Goal: Use online tool/utility: Utilize a website feature to perform a specific function

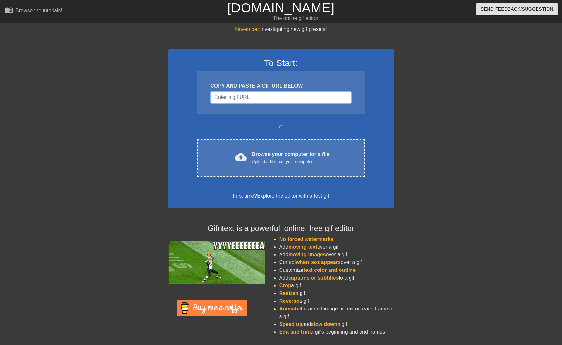
click at [232, 96] on input "Username" at bounding box center [280, 97] width 141 height 12
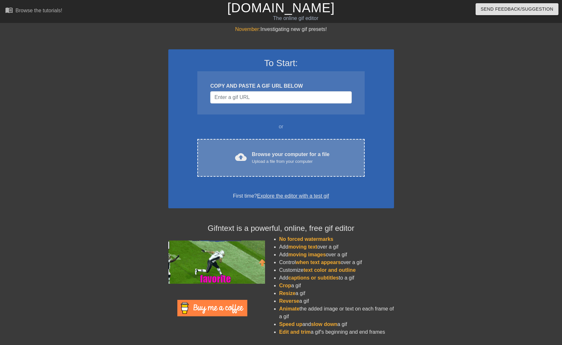
click at [257, 151] on div "Browse your computer for a file Upload a file from your computer" at bounding box center [291, 158] width 78 height 14
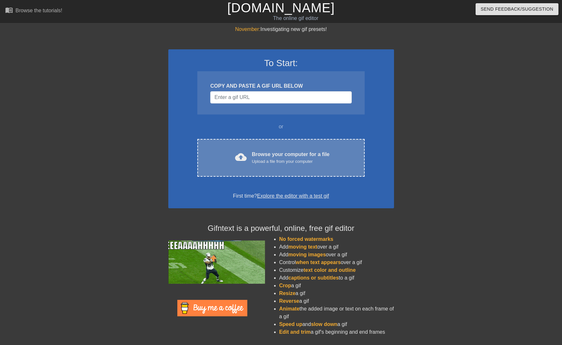
click at [276, 160] on div "Upload a file from your computer" at bounding box center [291, 161] width 78 height 6
click at [267, 149] on div "cloud_upload Browse your computer for a file Upload a file from your computer C…" at bounding box center [280, 158] width 167 height 38
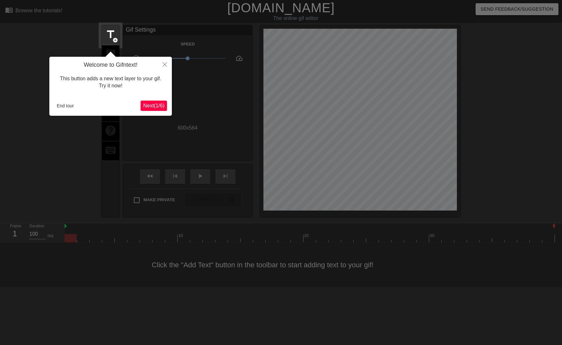
click at [155, 105] on span "Next ( 1 / 6 )" at bounding box center [153, 105] width 21 height 5
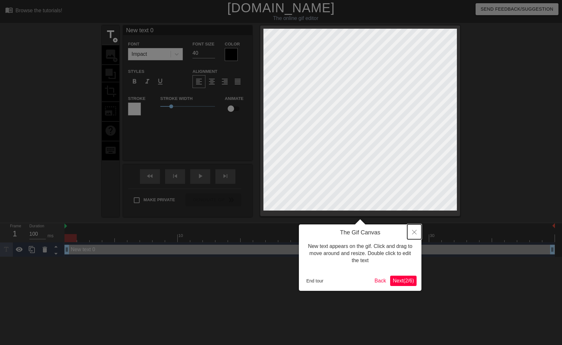
click at [413, 225] on button "Close" at bounding box center [414, 231] width 14 height 15
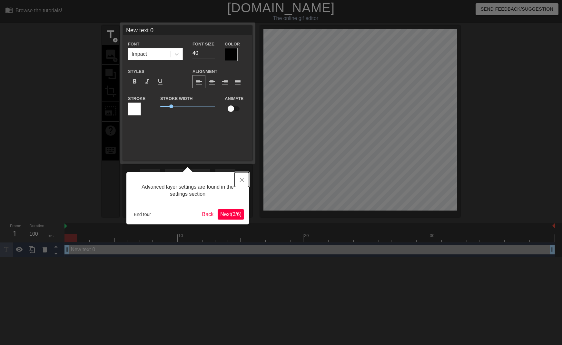
click at [242, 182] on button "Close" at bounding box center [242, 179] width 14 height 15
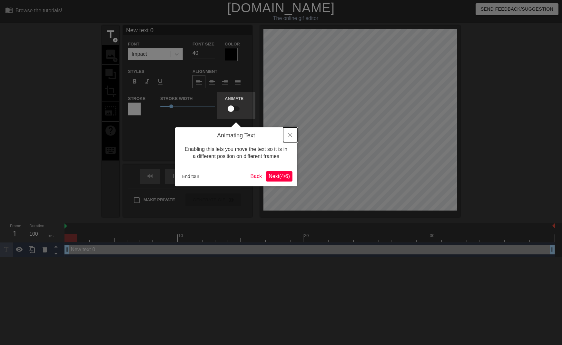
click at [288, 135] on icon "Close" at bounding box center [290, 135] width 5 height 5
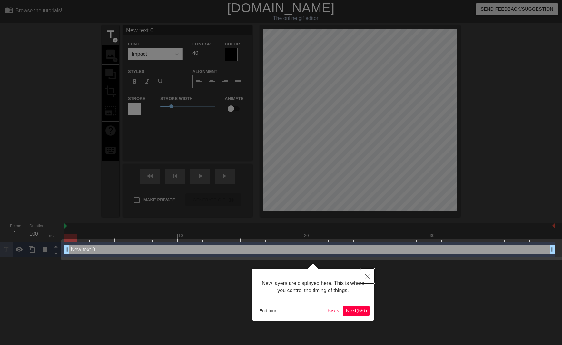
click at [370, 279] on button "Close" at bounding box center [367, 276] width 14 height 15
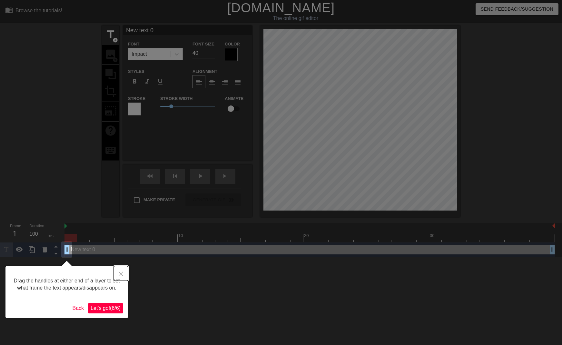
click at [122, 268] on button "Close" at bounding box center [121, 273] width 14 height 15
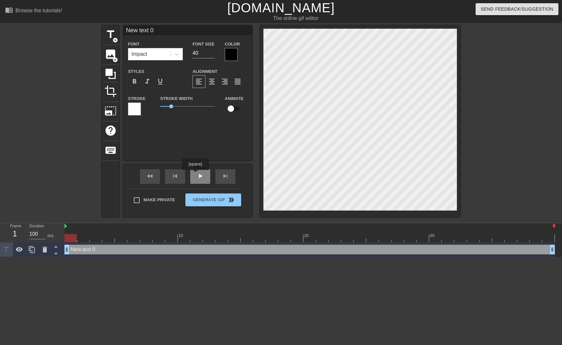
click at [199, 174] on span "play_arrow" at bounding box center [200, 176] width 8 height 8
type textarea "New text"
type input "New text"
type textarea "New text"
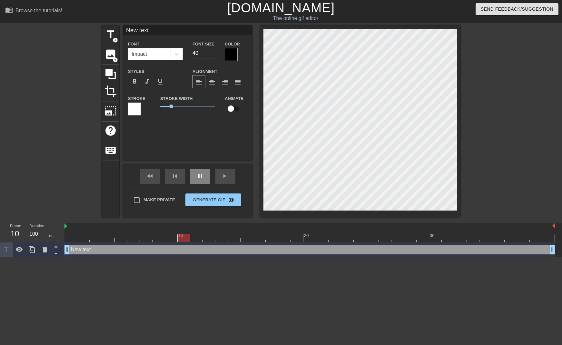
type input "New text"
type textarea "New tex"
type input "New tex"
type textarea "New te"
type input "New te"
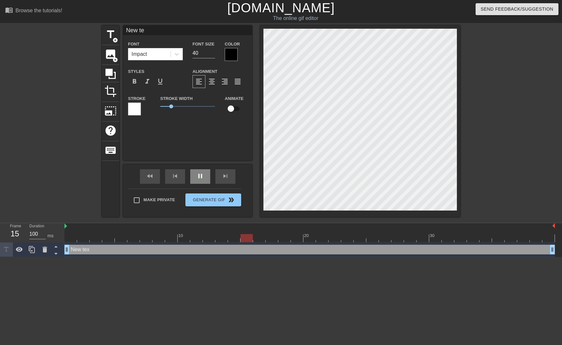
type textarea "New t"
type input "New t"
type textarea "New"
type input "New"
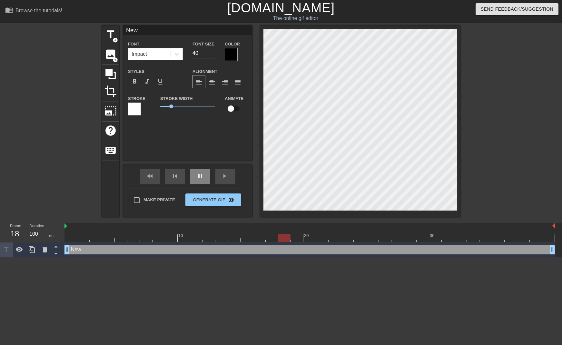
type textarea "New"
type input "New"
type textarea "Ne"
type input "Ne"
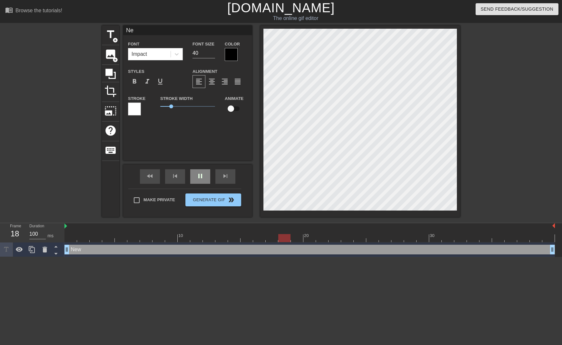
type textarea "N"
type textarea "S"
type input "S"
type textarea "Sh"
type input "Sh"
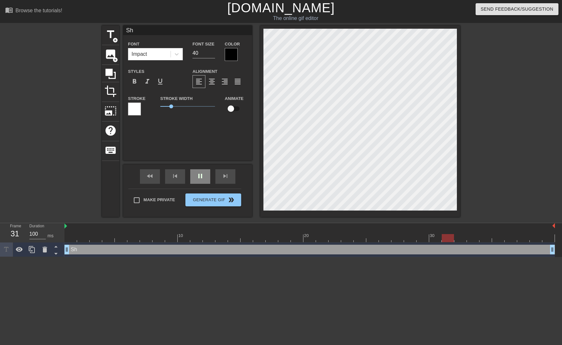
type textarea "S"
type input "S"
type textarea "G"
type input "G"
type textarea "Gn"
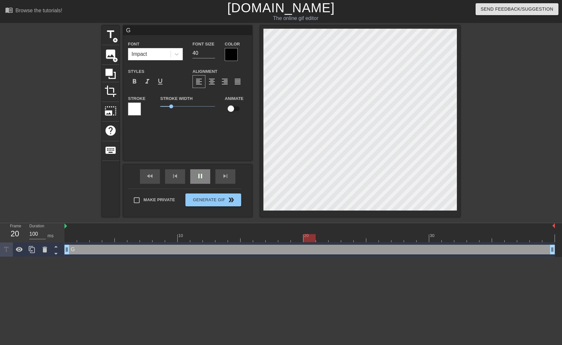
type input "Gn"
type textarea "Gna"
type input "Gna"
type textarea "Gnar"
type input "Gnar"
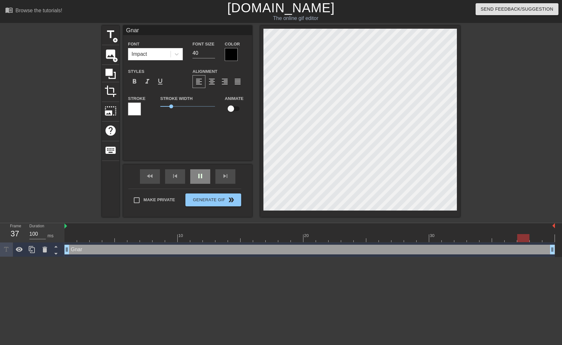
type textarea "Gnarp"
type input "Gnarp"
type textarea "Gnarp"
type input "Gnarp"
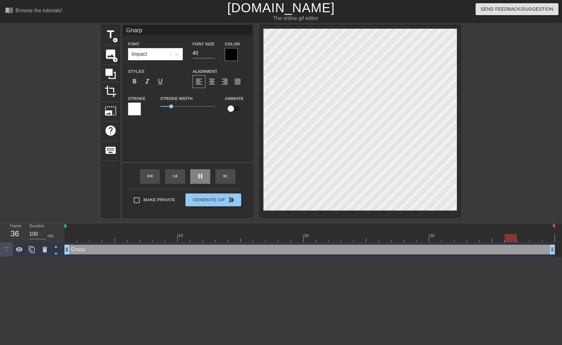
type textarea "Gnarp G"
type input "Gnarp G"
type textarea "Gnarp Ga"
type input "Gnarp Ga"
type textarea "Gnarp Gan"
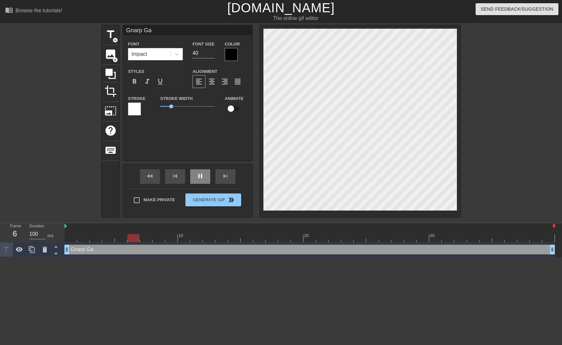
type input "Gnarp Gan"
type textarea "Gnarp Ga"
type input "Gnarp Ga"
type textarea "Gnarp G"
type input "Gnarp G"
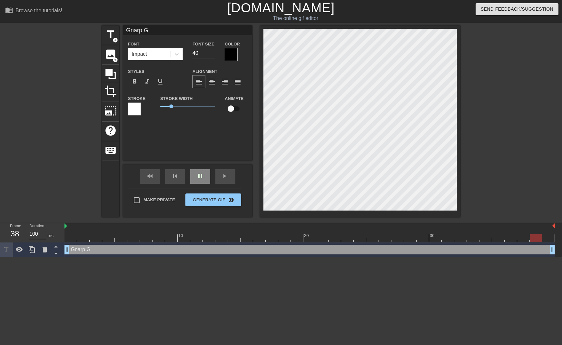
type textarea "Gnarp Gn"
type input "Gnarp Gn"
type textarea "Gnarp Gna"
type input "Gnarp Gna"
type textarea "Gnarp Gnar"
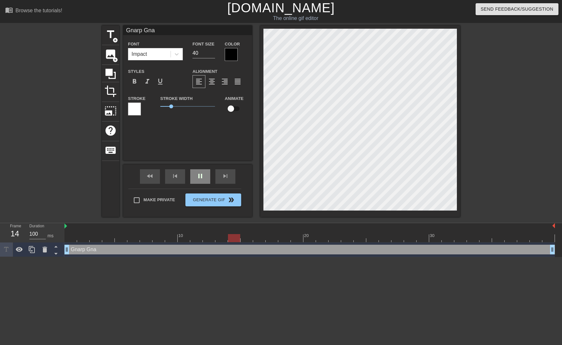
type input "Gnarp Gnar"
type textarea "Gnarp Gnarp"
type input "Gnarp Gnarp"
type textarea "Gnarp Gnarp"
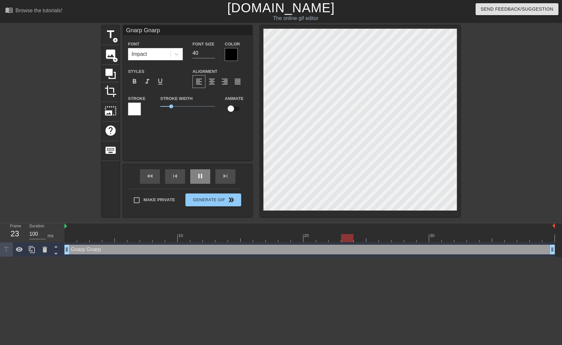
type input "Gnarp Gnarp"
type textarea "Gnarp Gnarp b"
type input "Gnarp Gnarp b"
type textarea "Gnarp Gnarp bu"
type input "Gnarp Gnarp bu"
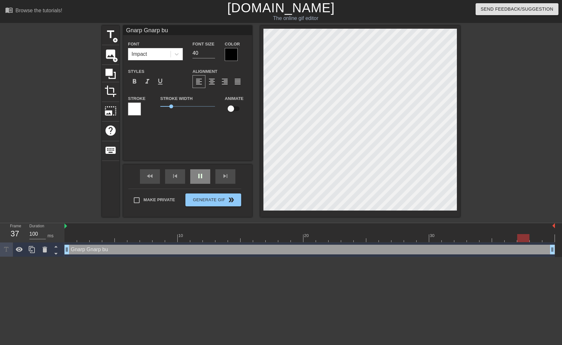
type textarea "Gnarp Gnarp but"
type input "Gnarp Gnarp but"
type textarea "Gnarp Gnarp butt"
type input "Gnarp Gnarp butt"
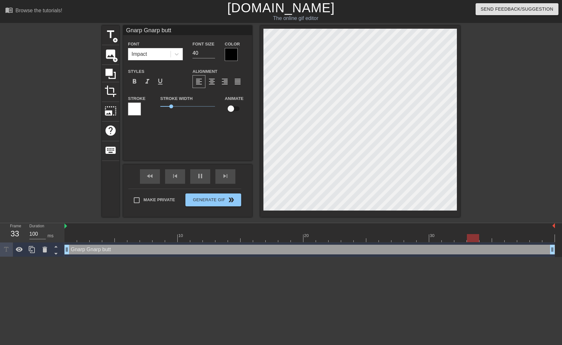
type textarea "Gnarp Gnarp butt"
click at [227, 51] on div at bounding box center [231, 54] width 13 height 13
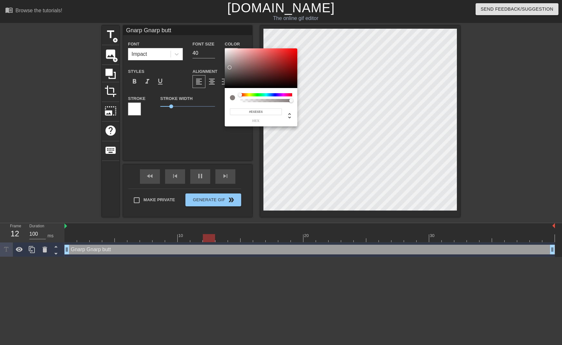
type input "#FFFFFF"
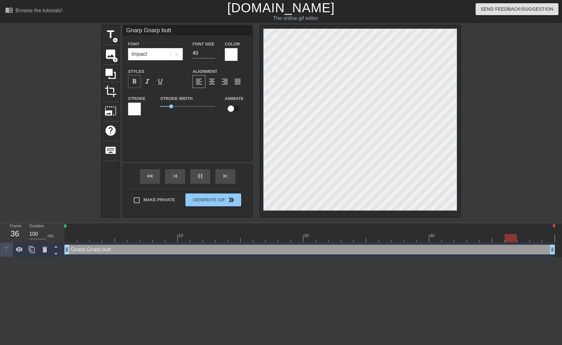
click at [129, 76] on div "format_bold" at bounding box center [134, 81] width 13 height 13
click at [116, 51] on span "image" at bounding box center [110, 54] width 12 height 12
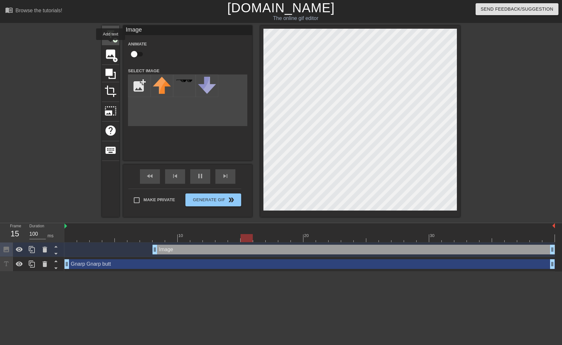
click at [109, 38] on span "title" at bounding box center [110, 34] width 12 height 12
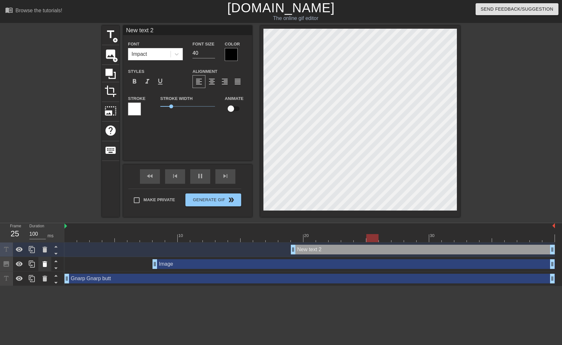
click at [46, 264] on icon at bounding box center [45, 264] width 5 height 6
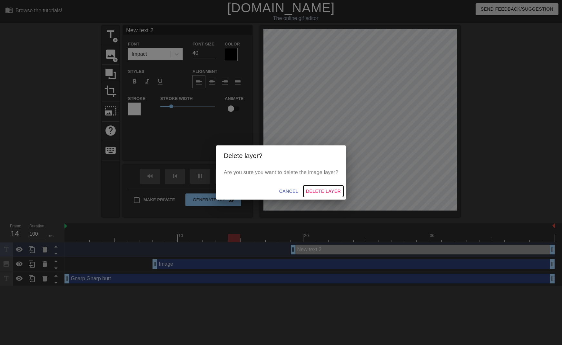
click at [314, 192] on span "Delete Layer" at bounding box center [323, 191] width 35 height 8
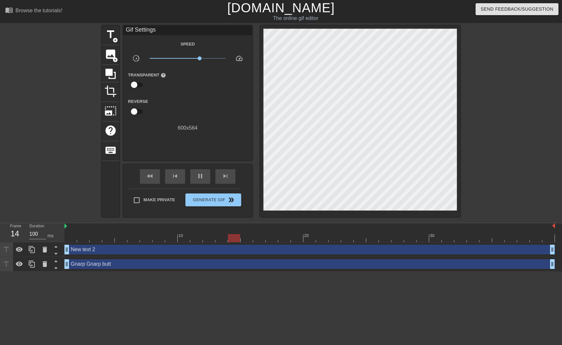
click at [102, 250] on div "New text 2 drag_handle drag_handle" at bounding box center [309, 250] width 490 height 10
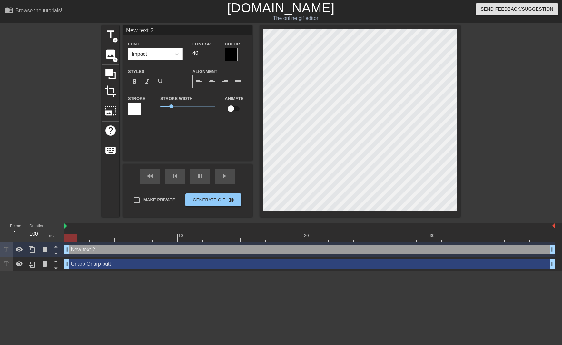
scroll to position [0, 1]
type textarea "New text"
type input "New text"
type textarea "New text"
type input "New text"
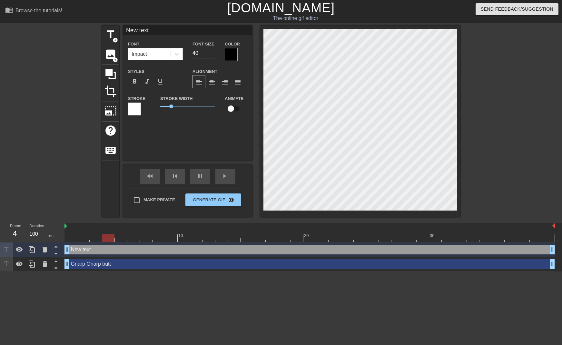
type textarea "New tex"
type input "New tex"
type textarea "New te"
type input "New te"
type textarea "New t"
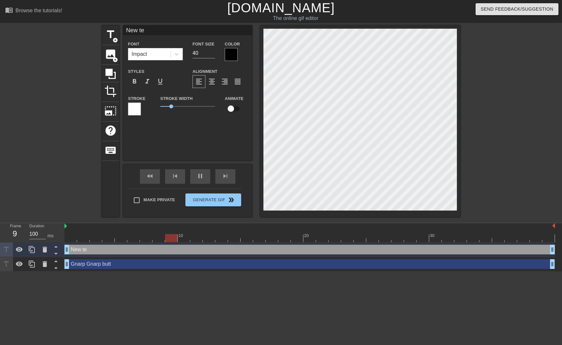
type input "New t"
type textarea "New"
type input "New"
type textarea "New"
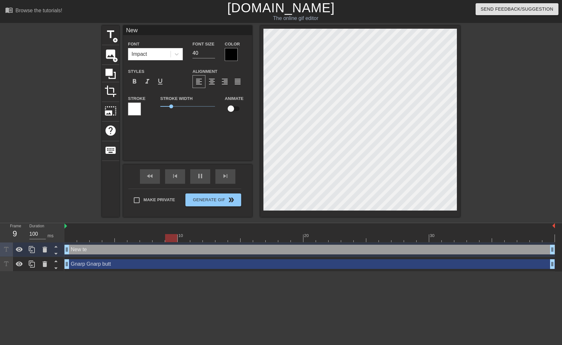
type input "New"
type textarea "Ne"
type input "Ne"
type textarea "N"
type input "N"
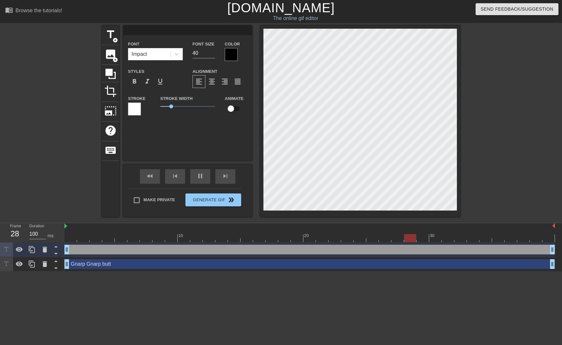
type textarea "S"
type input "S"
type textarea "Sh"
type input "Sh"
type textarea "Shu"
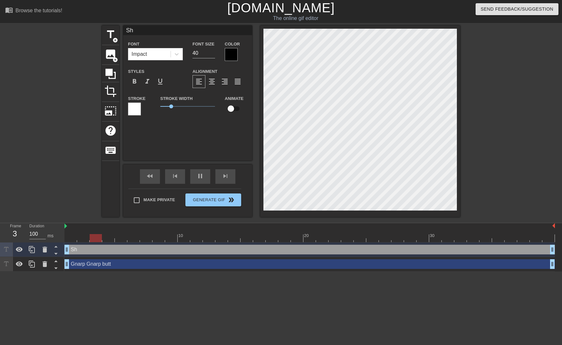
type input "Shu"
type textarea "Shut"
type input "Shut"
type textarea "Shut"
type input "Shut"
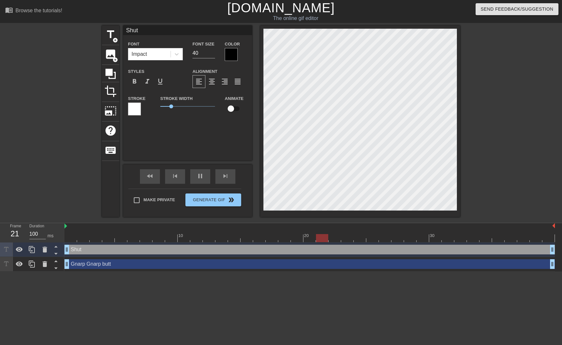
type textarea "Shut u"
type input "Shut u"
type textarea "Shut up"
type input "Shut up"
type textarea "Shut up"
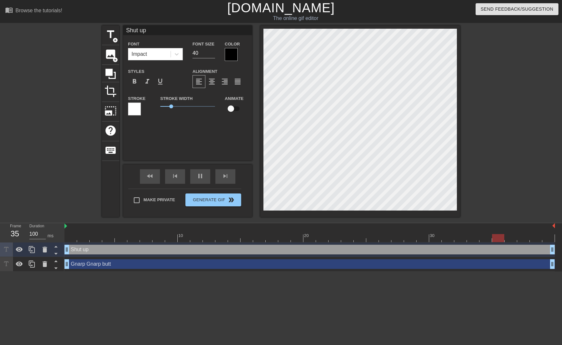
type input "Shut up"
type textarea "Shut up n"
type input "Shut up n"
type textarea "Shut up ni"
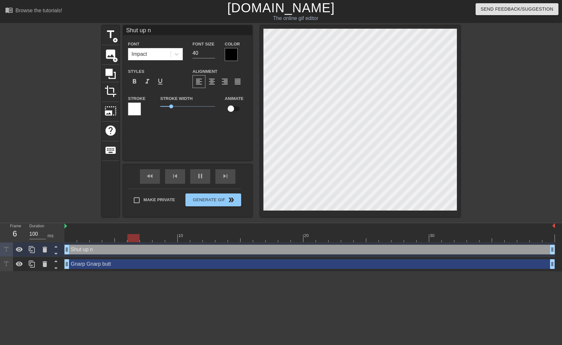
type input "Shut up ni"
type textarea "Shut up nig"
type input "Shut up nig"
type textarea "Shut up nigg"
type input "Shut up nigg"
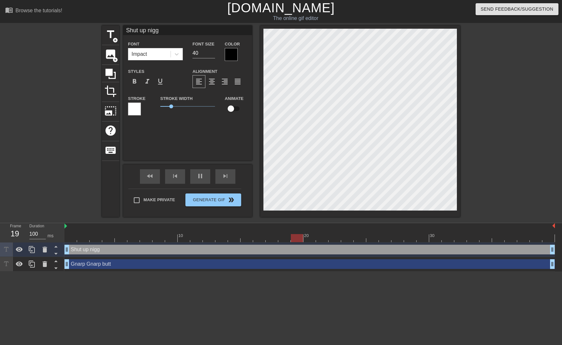
scroll to position [0, 1]
type textarea "Shut up nigga"
type input "Shut up nigga"
type textarea "Shut up nigga"
click at [229, 53] on div at bounding box center [231, 54] width 13 height 13
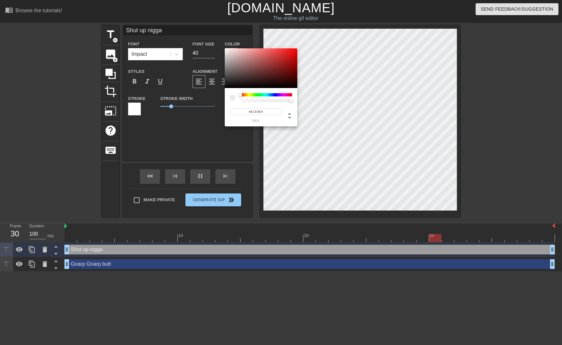
type input "#FFFFFF"
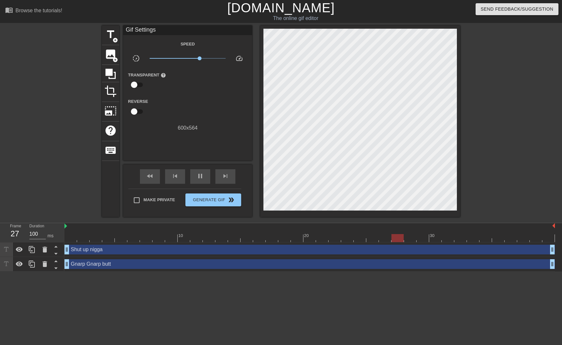
click at [133, 81] on input "checkbox" at bounding box center [134, 85] width 37 height 12
click at [140, 87] on input "checkbox" at bounding box center [140, 85] width 37 height 12
checkbox input "false"
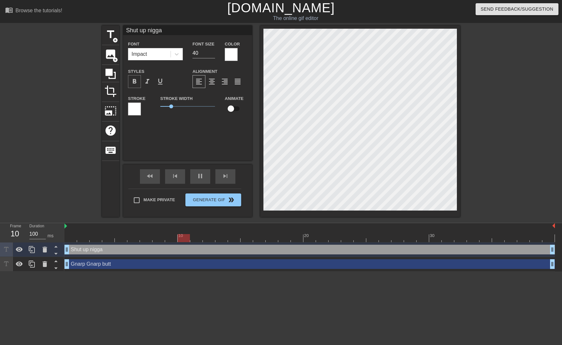
click at [132, 82] on span "format_bold" at bounding box center [135, 82] width 8 height 8
click at [138, 198] on input "Make Private" at bounding box center [137, 200] width 14 height 14
checkbox input "true"
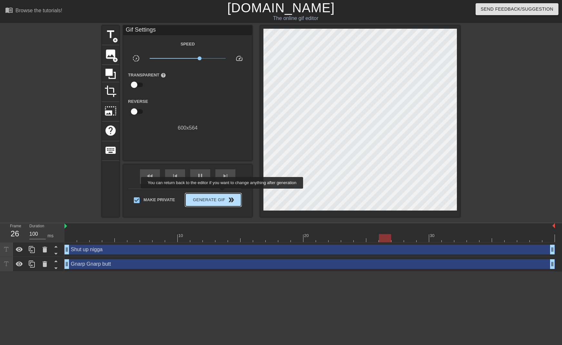
click at [218, 198] on span "Generate Gif double_arrow" at bounding box center [213, 200] width 51 height 8
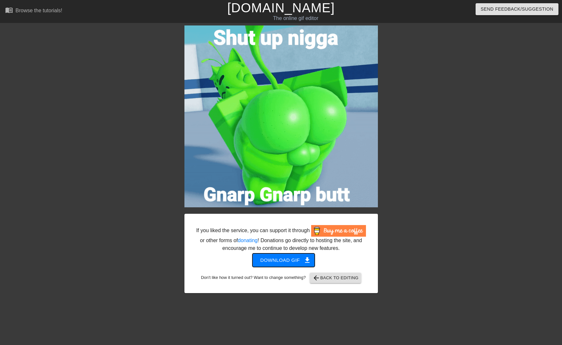
click at [295, 261] on span "Download gif get_app" at bounding box center [283, 260] width 47 height 8
